Goal: Information Seeking & Learning: Learn about a topic

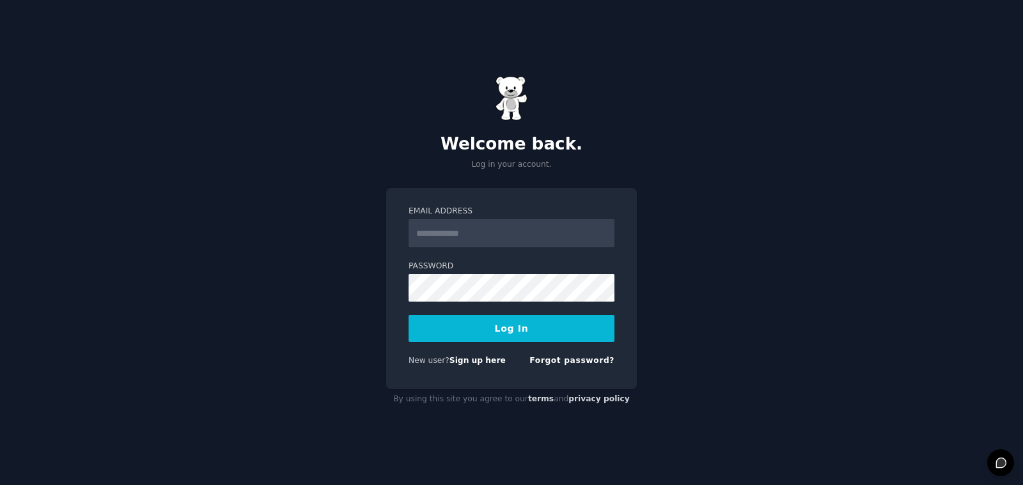
type input "**********"
click at [518, 341] on button "Log In" at bounding box center [511, 328] width 206 height 27
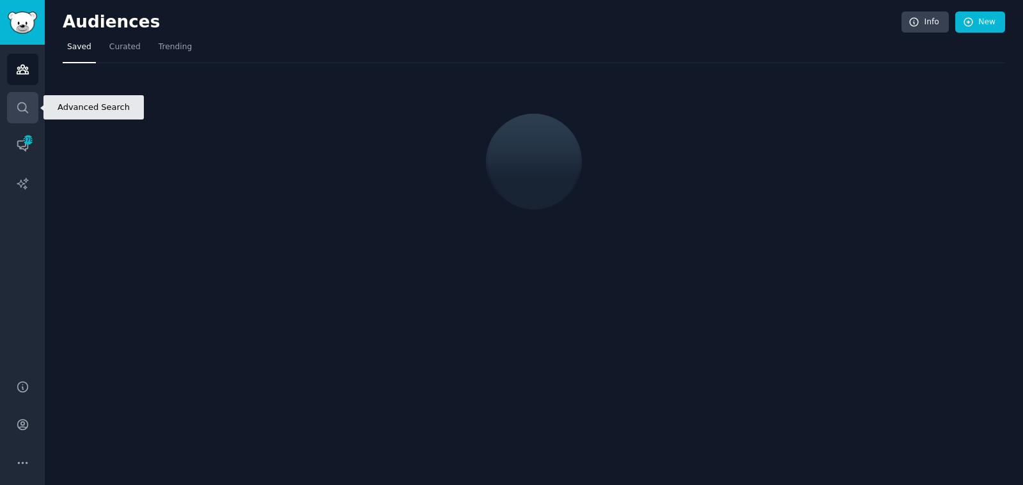
click at [18, 111] on icon "Sidebar" at bounding box center [22, 107] width 13 height 13
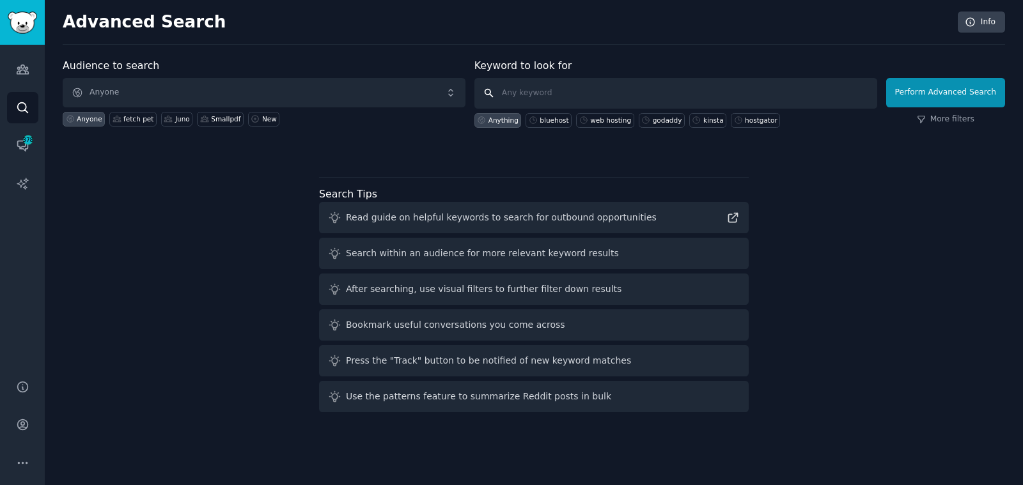
click at [566, 93] on input "text" at bounding box center [675, 93] width 403 height 31
type input "malwarebytes"
click button "Perform Advanced Search" at bounding box center [945, 92] width 119 height 29
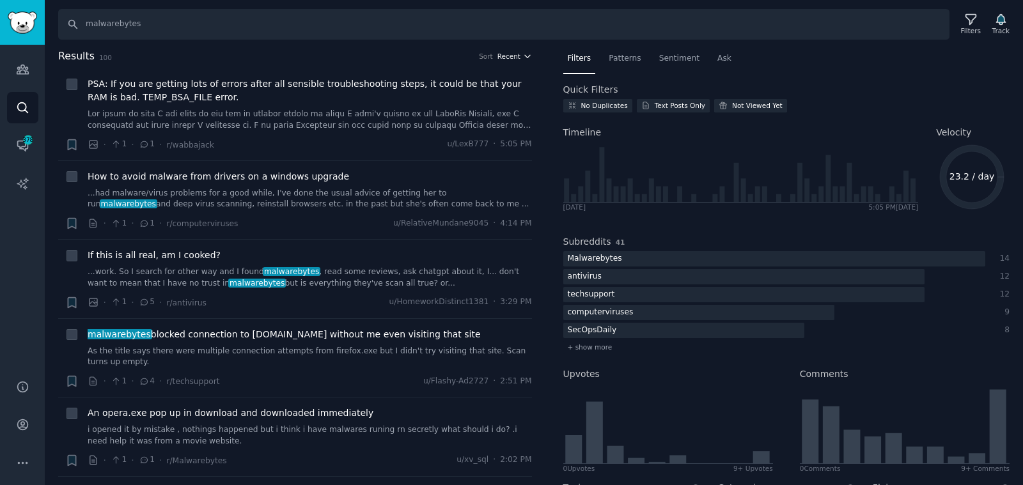
click at [504, 58] on span "Recent" at bounding box center [508, 56] width 23 height 9
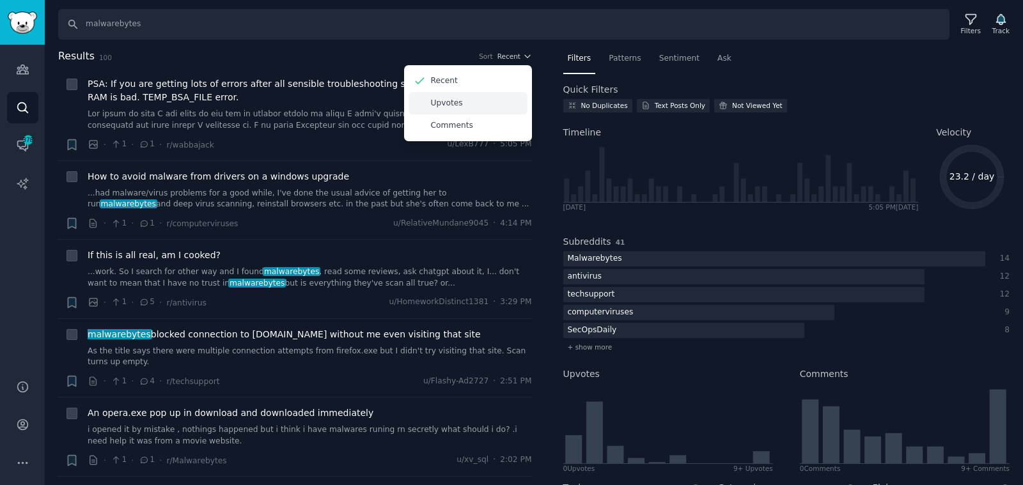
click at [479, 104] on div "Upvotes" at bounding box center [467, 103] width 119 height 22
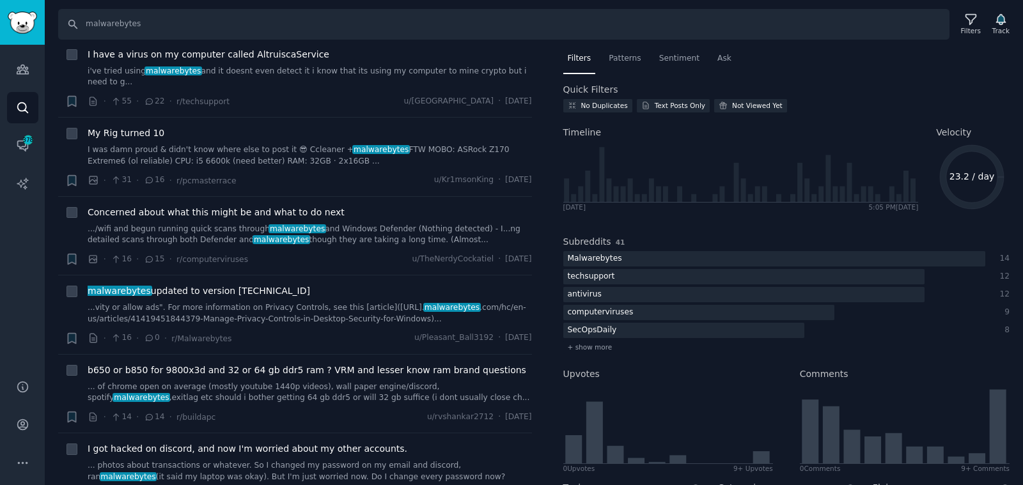
scroll to position [336, 0]
